Goal: Obtain resource: Download file/media

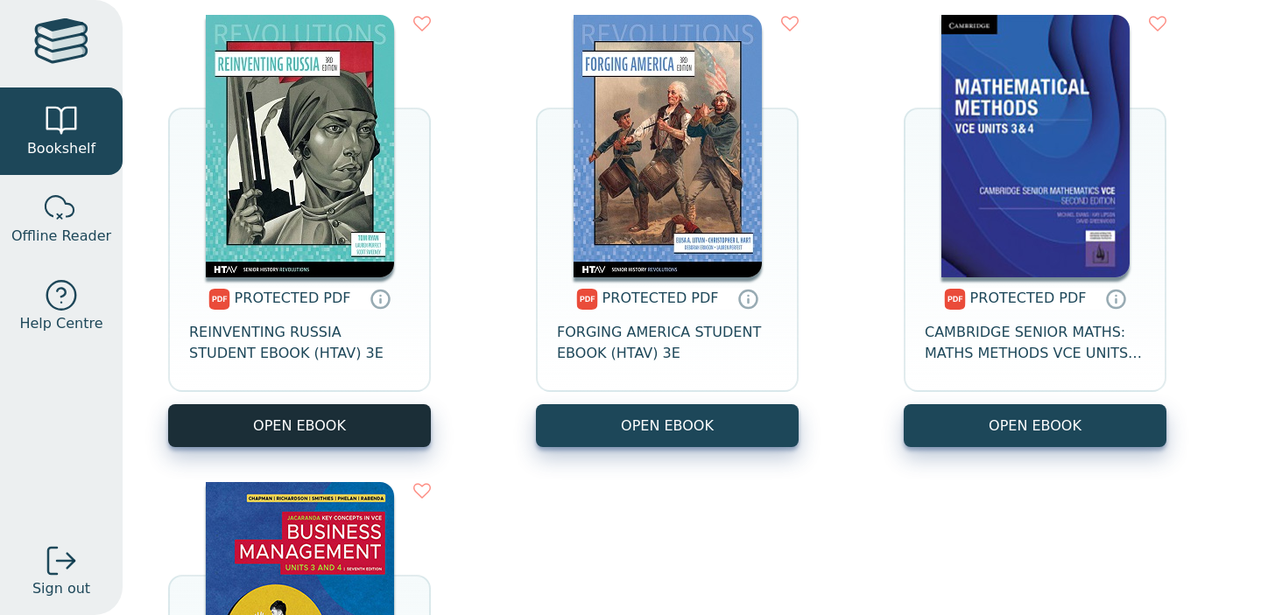
scroll to position [738, 0]
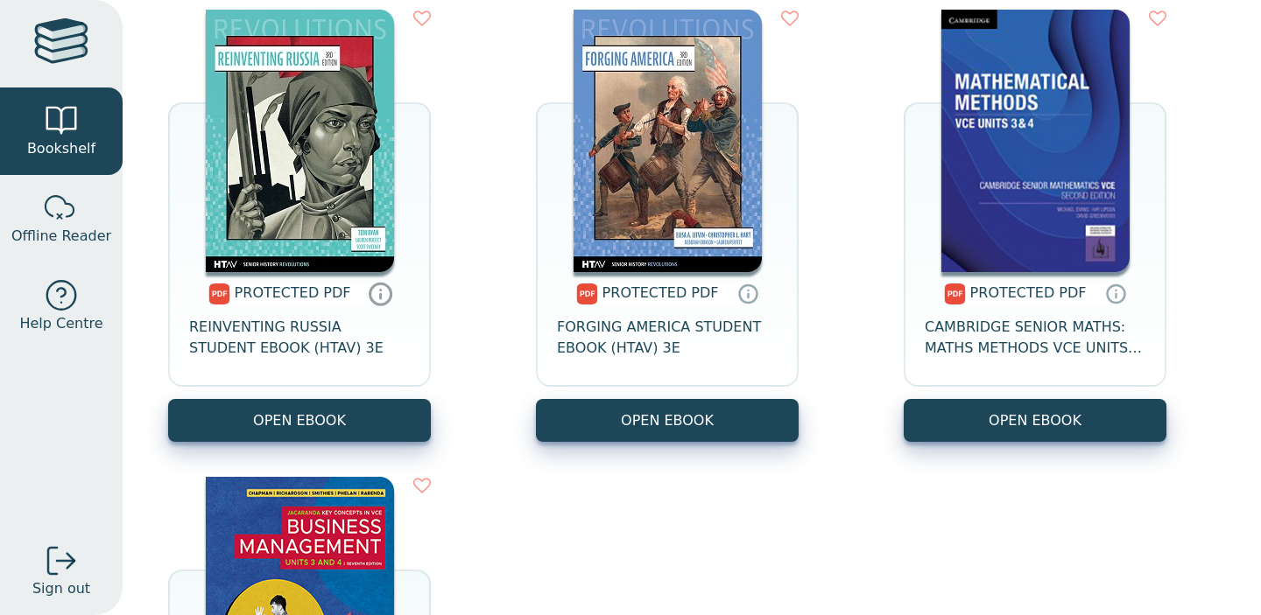
click at [382, 297] on icon at bounding box center [381, 293] width 26 height 25
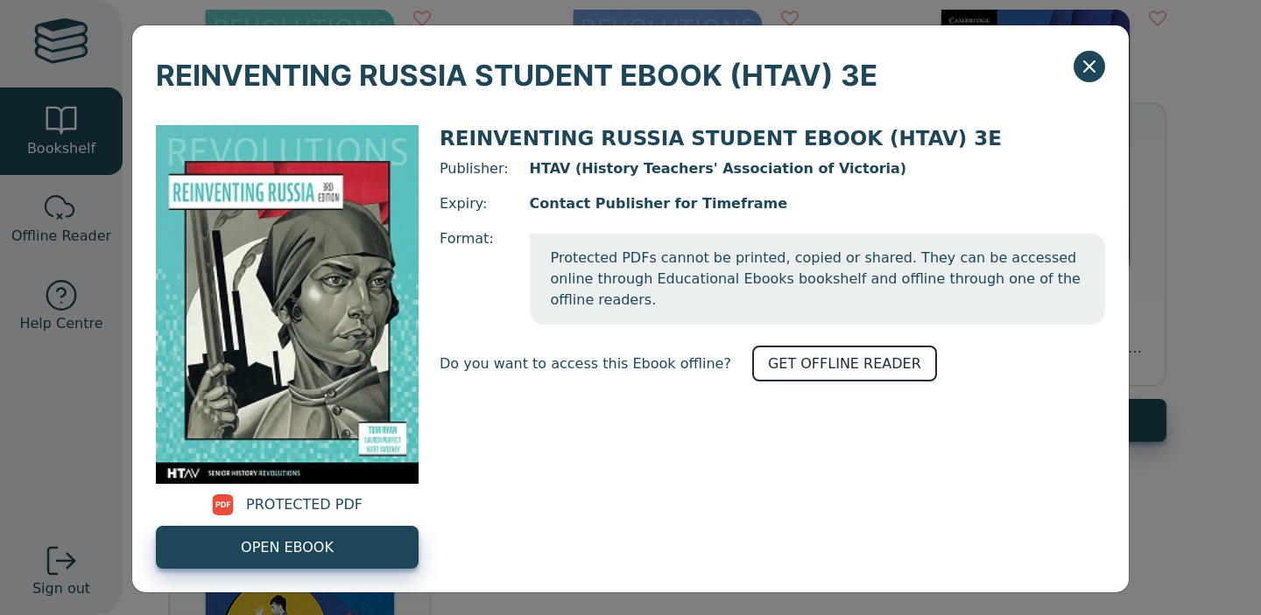
click at [826, 346] on link "GET OFFLINE READER" at bounding box center [844, 364] width 185 height 36
click at [1094, 67] on icon "Close" at bounding box center [1089, 66] width 21 height 21
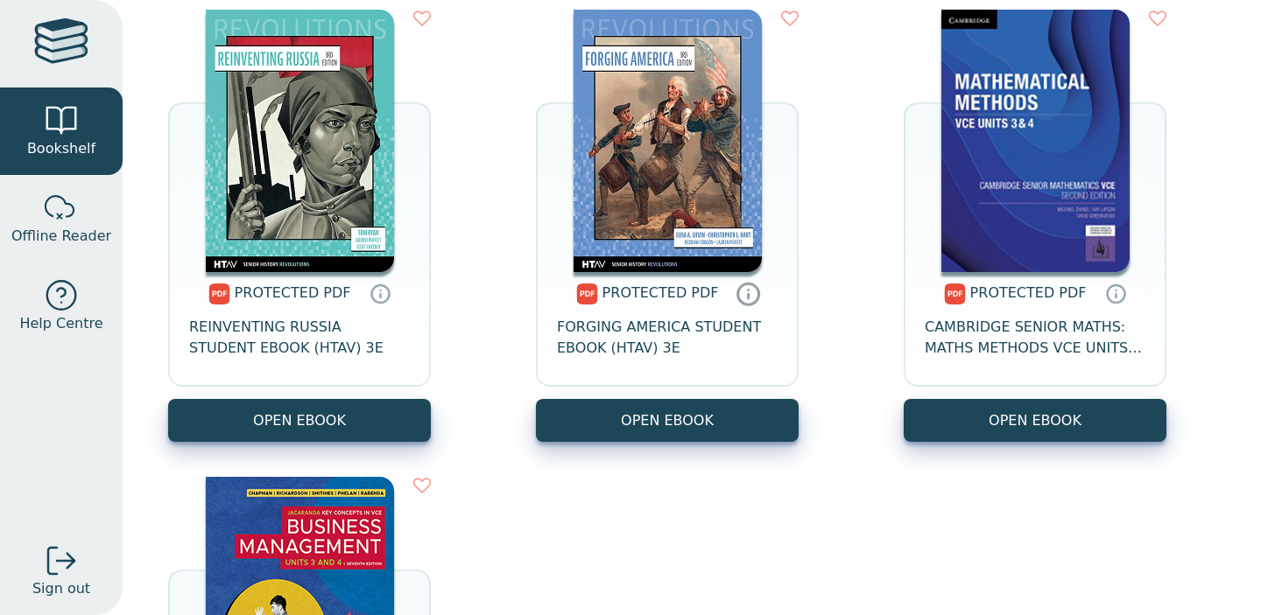
click at [743, 296] on icon at bounding box center [748, 293] width 26 height 25
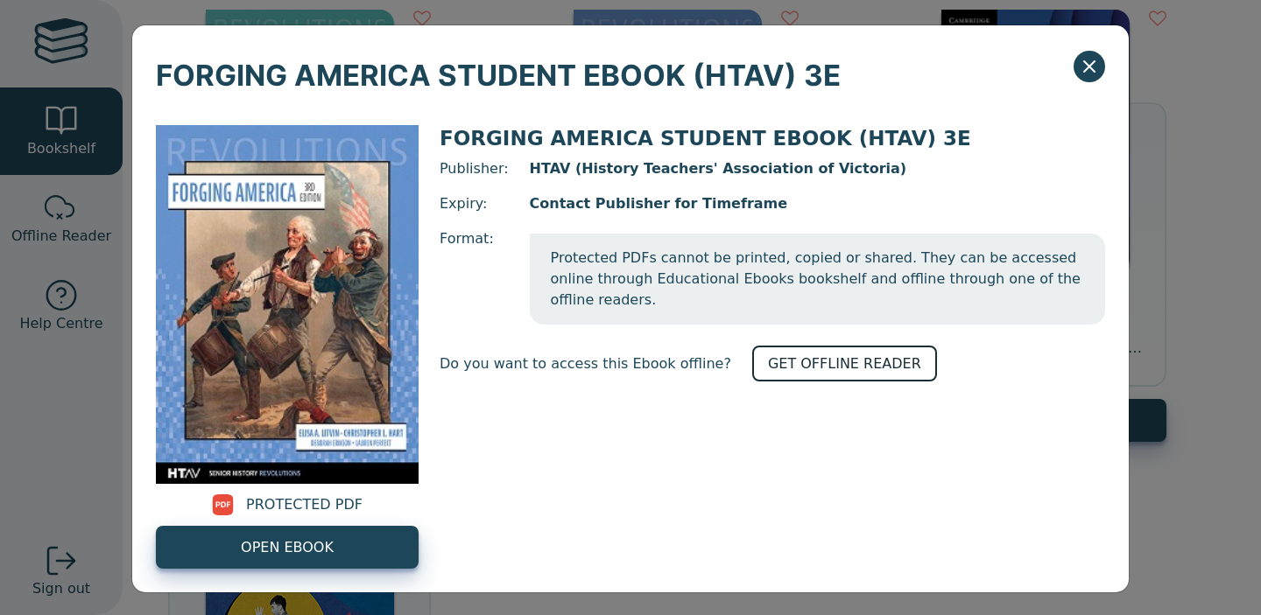
click at [778, 348] on link "GET OFFLINE READER" at bounding box center [844, 364] width 185 height 36
